Goal: Task Accomplishment & Management: Manage account settings

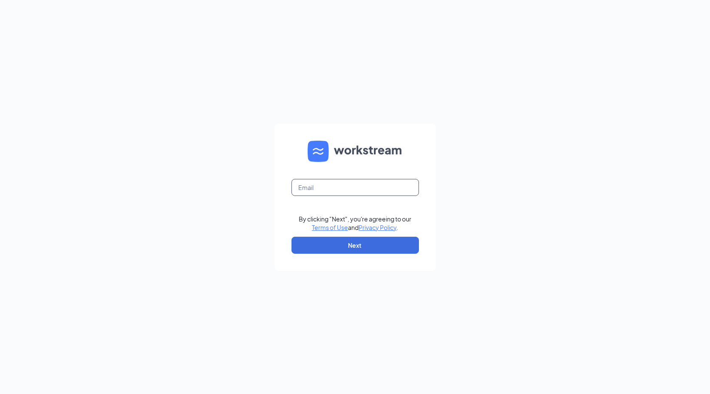
click at [324, 191] on input "text" at bounding box center [356, 187] width 128 height 17
type input "[EMAIL_ADDRESS][DOMAIN_NAME]"
click at [324, 244] on button "Next" at bounding box center [356, 245] width 128 height 17
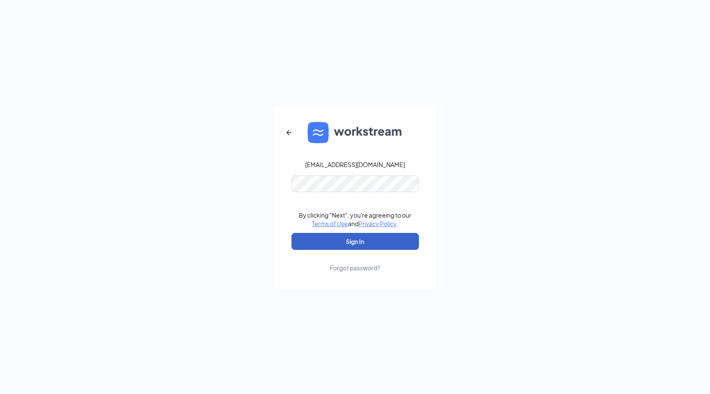
click at [338, 244] on button "Sign In" at bounding box center [356, 241] width 128 height 17
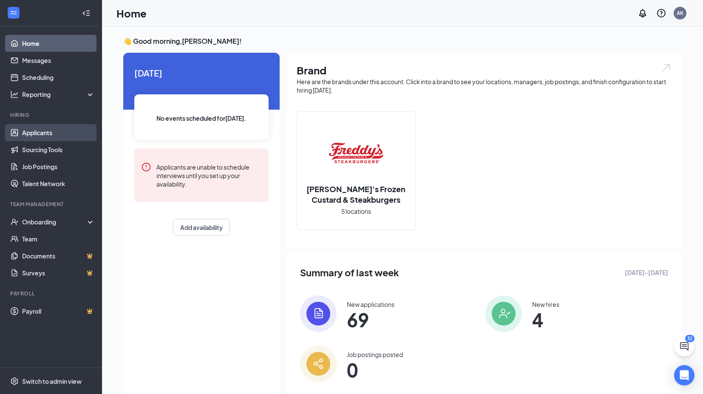
click at [25, 134] on link "Applicants" at bounding box center [58, 132] width 73 height 17
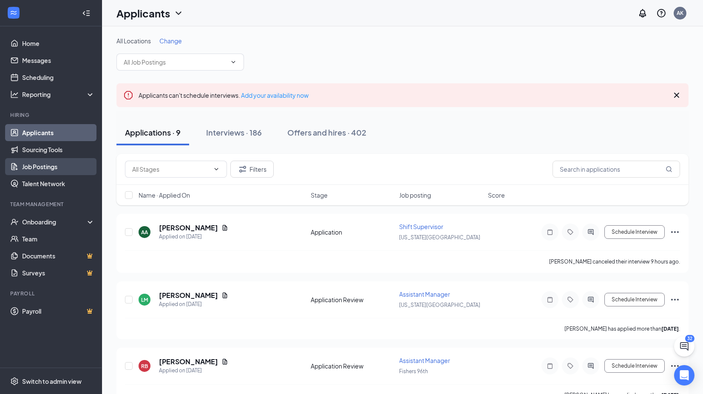
click at [42, 173] on link "Job Postings" at bounding box center [58, 166] width 73 height 17
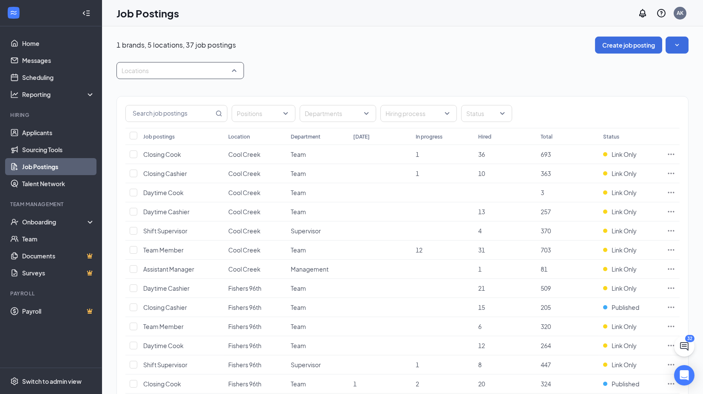
click at [227, 75] on div at bounding box center [176, 71] width 115 height 14
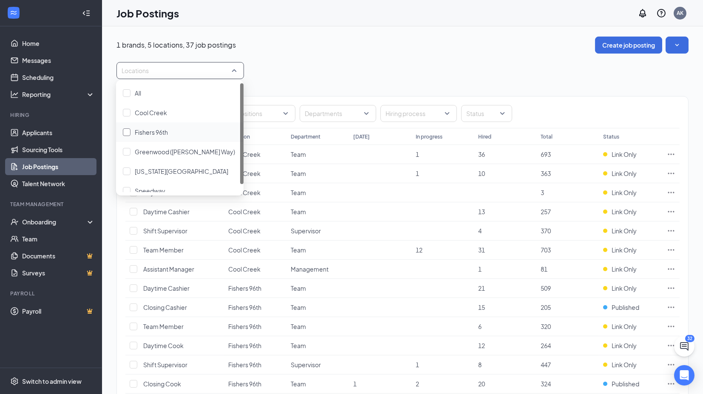
click at [135, 132] on span "Fishers 96th" at bounding box center [151, 132] width 33 height 8
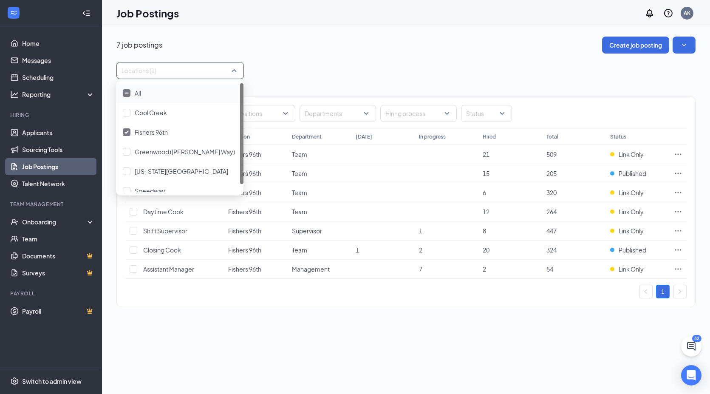
click at [409, 32] on div "7 job postings Create job posting Locations (1) Positions Departments Hiring pr…" at bounding box center [406, 176] width 608 height 300
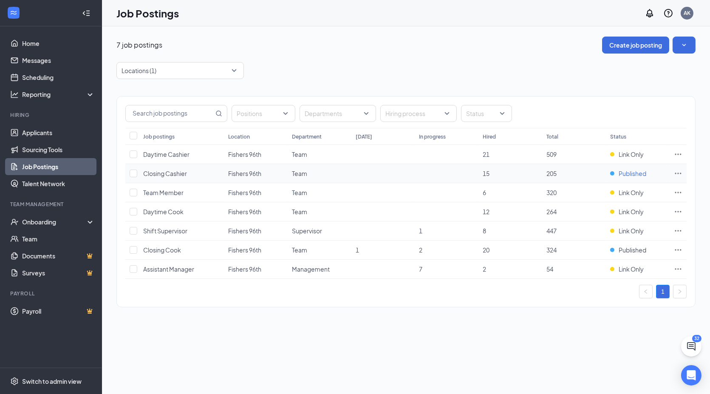
click at [635, 176] on span "Published" at bounding box center [633, 173] width 28 height 9
click at [515, 49] on div "7 job postings Create job posting" at bounding box center [407, 45] width 580 height 17
drag, startPoint x: 335, startPoint y: 278, endPoint x: 304, endPoint y: 291, distance: 34.1
click at [304, 291] on div "Positions Departments Hiring process Status Job postings Location Department [D…" at bounding box center [406, 198] width 579 height 202
click at [307, 313] on div "Positions Departments Hiring process Status Job postings Location Department [D…" at bounding box center [407, 197] width 580 height 237
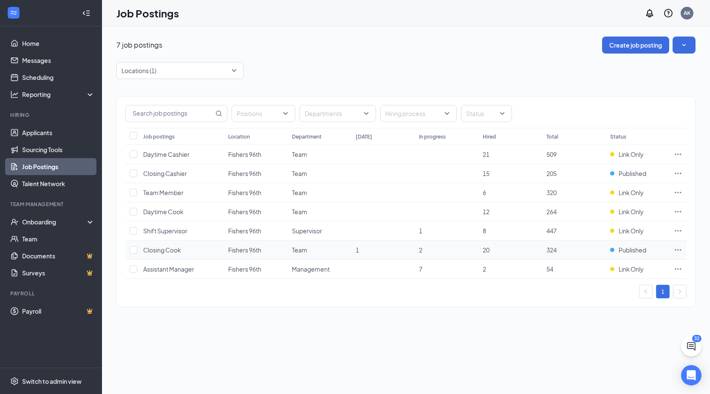
click at [679, 252] on icon "Ellipses" at bounding box center [678, 250] width 9 height 9
click at [534, 80] on div "Positions Departments Hiring process Status Job postings Location Department [D…" at bounding box center [407, 197] width 580 height 237
